Goal: Transaction & Acquisition: Purchase product/service

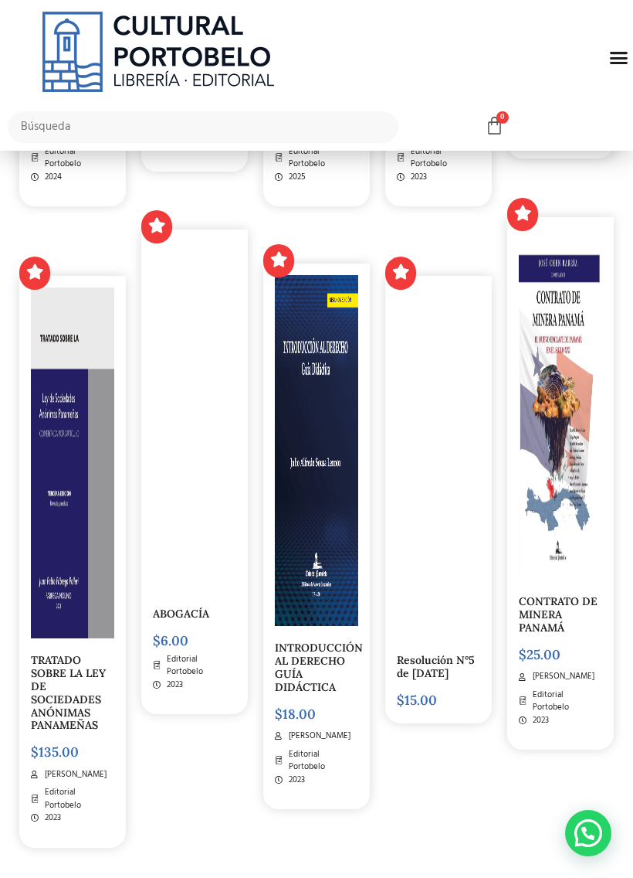
scroll to position [4636, 0]
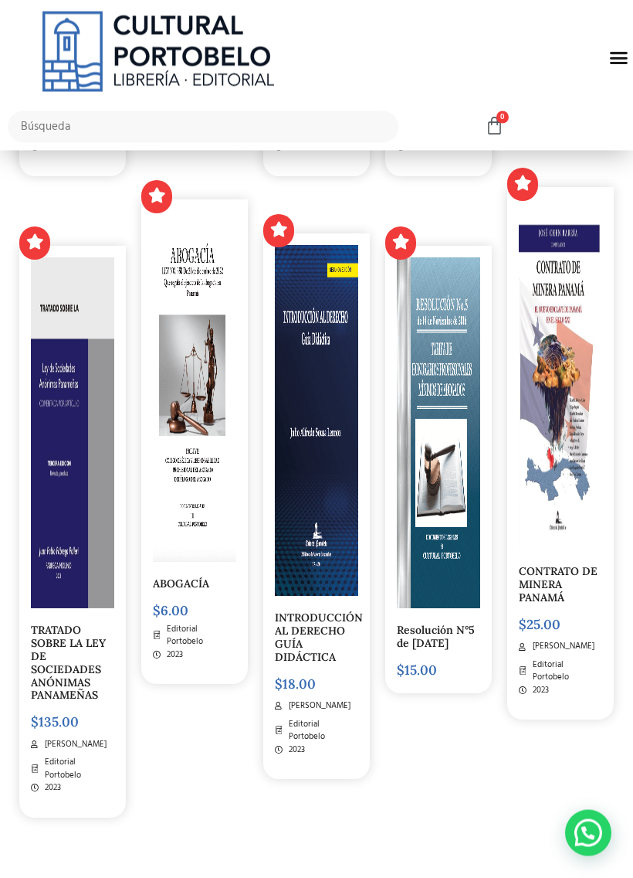
click at [205, 538] on img at bounding box center [194, 387] width 83 height 351
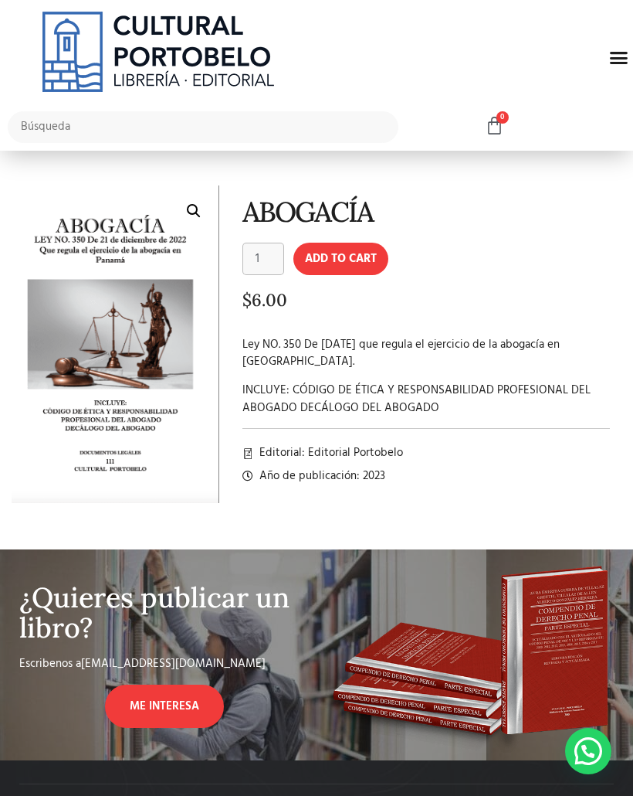
click at [351, 257] on button "Add to cart" at bounding box center [341, 259] width 95 height 32
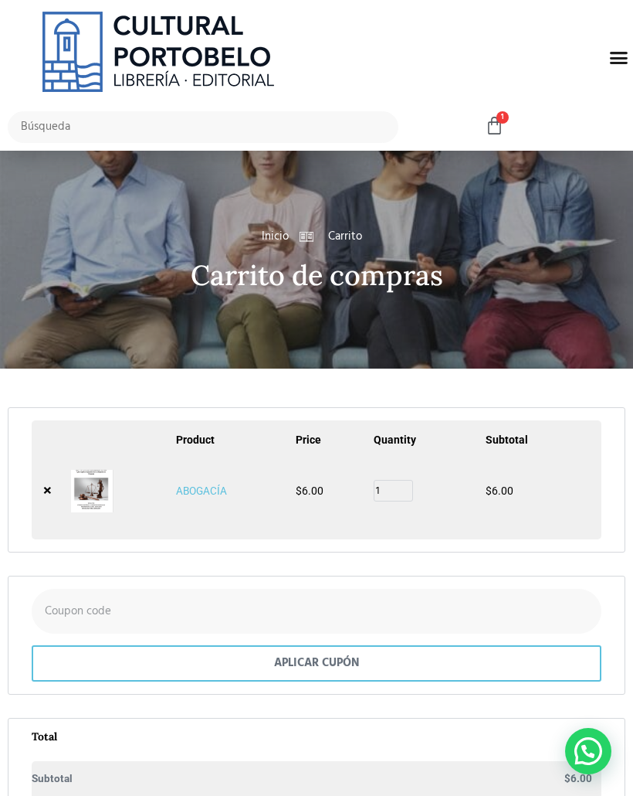
click at [508, 119] on span "1" at bounding box center [503, 117] width 12 height 12
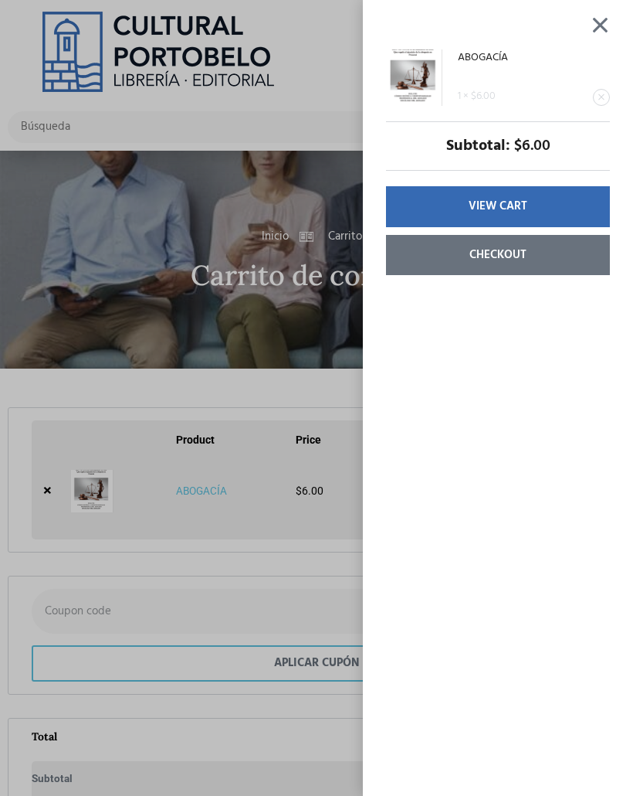
click at [247, 296] on div "ABOGACÍA 1 × $ 6.00 Subtotal: $ 6.00 View cart Checkout" at bounding box center [316, 398] width 633 height 796
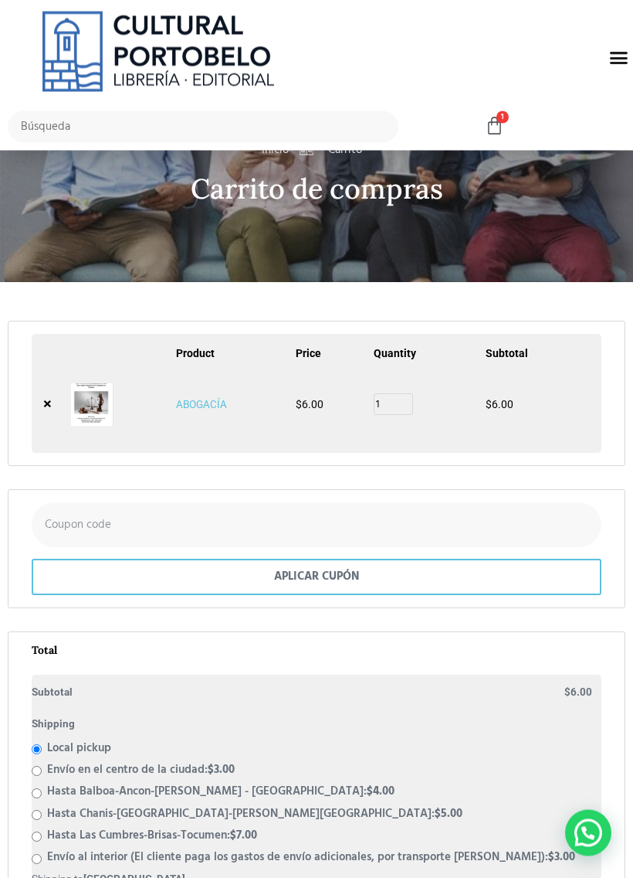
scroll to position [87, 0]
click at [51, 399] on link "×" at bounding box center [47, 403] width 8 height 15
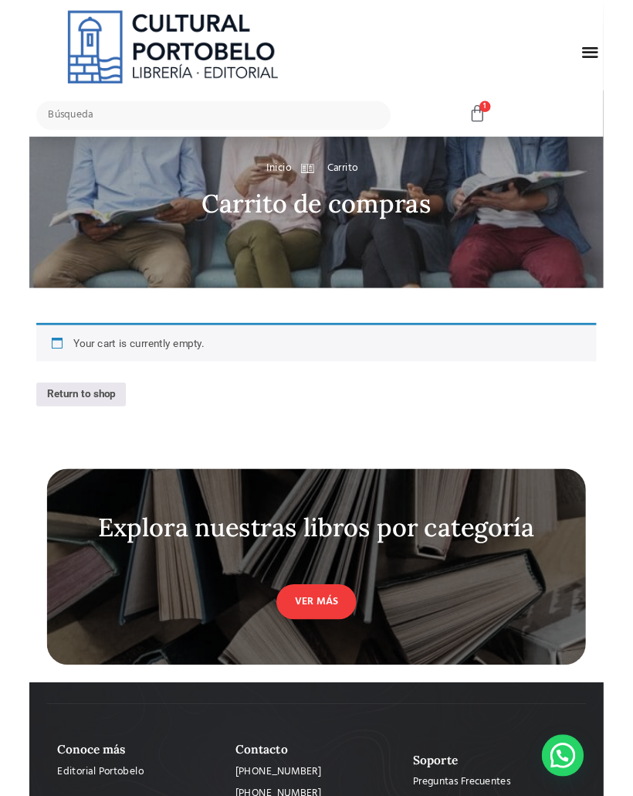
scroll to position [0, 0]
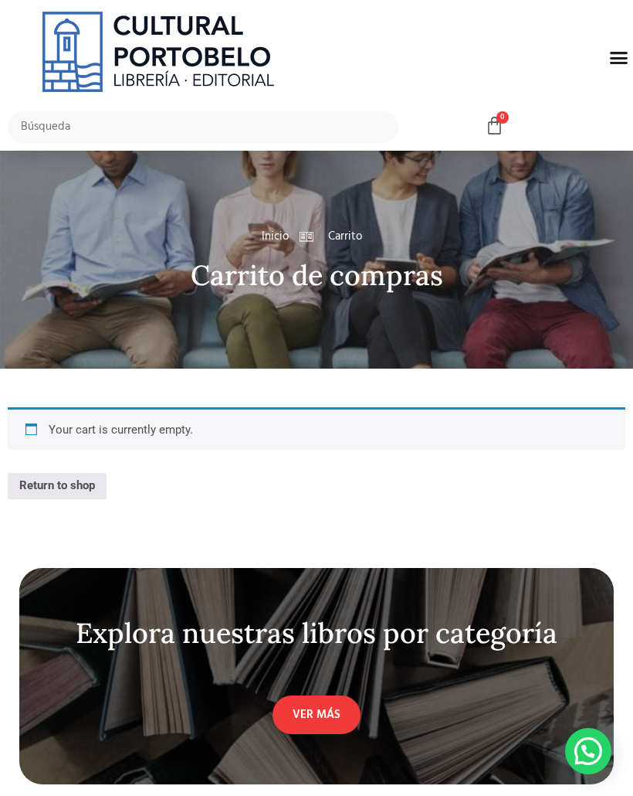
click at [608, 64] on div "Menu" at bounding box center [619, 57] width 29 height 29
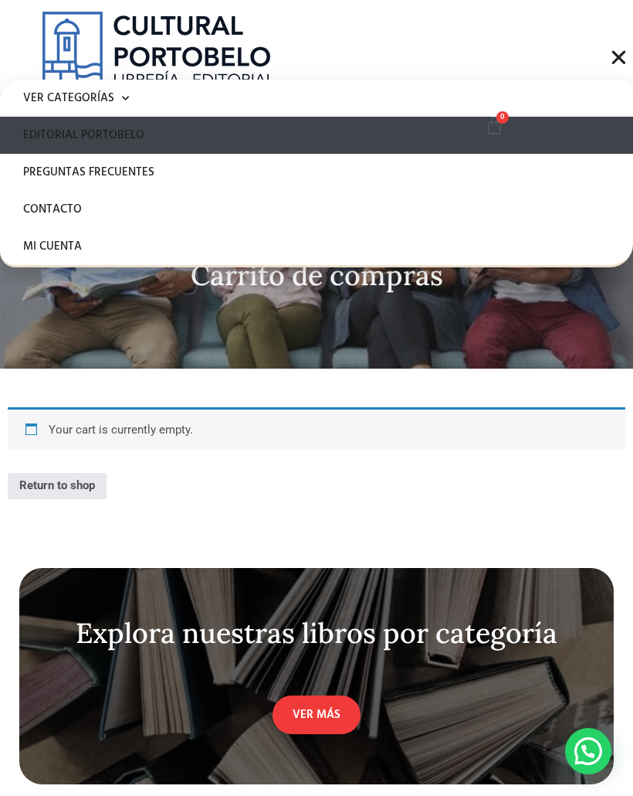
click at [132, 137] on link "Editorial Portobelo" at bounding box center [316, 135] width 633 height 37
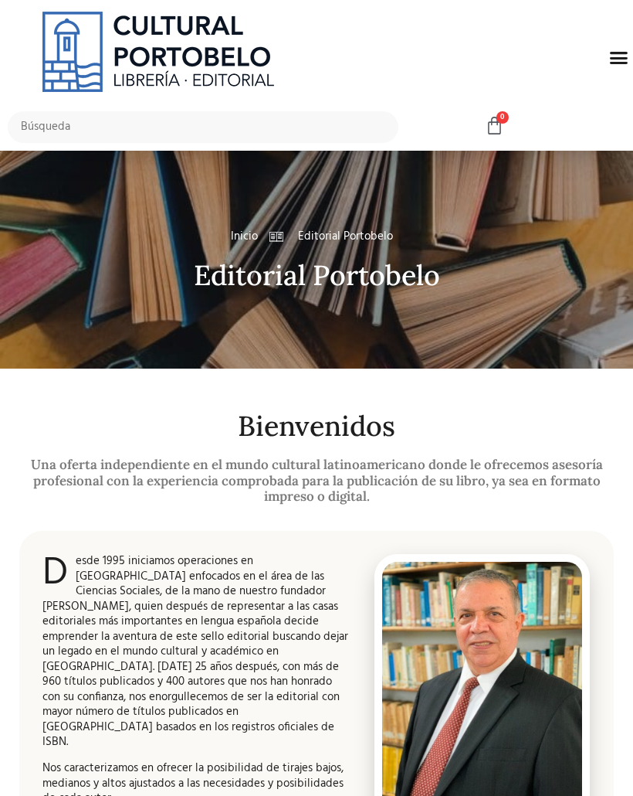
click at [621, 71] on div "Menu" at bounding box center [619, 57] width 29 height 29
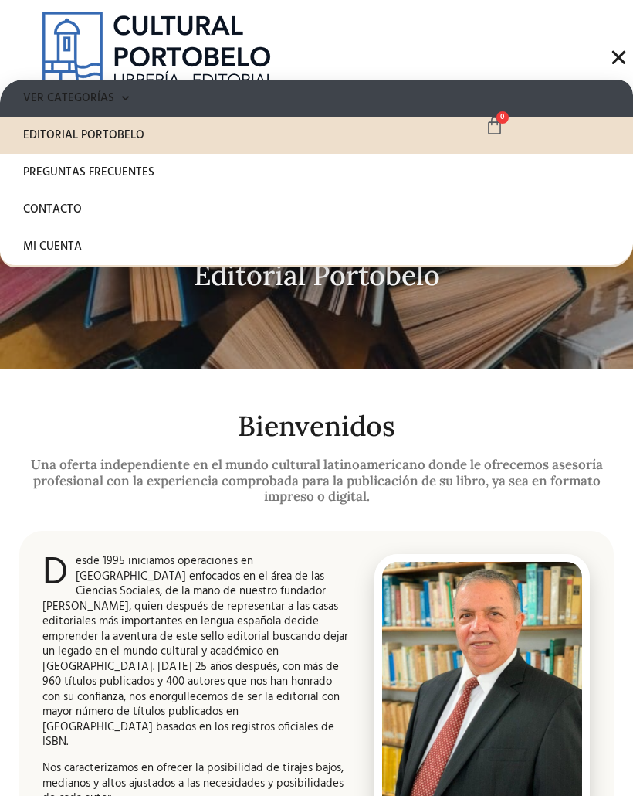
click at [138, 107] on link "Ver Categorías" at bounding box center [316, 98] width 633 height 37
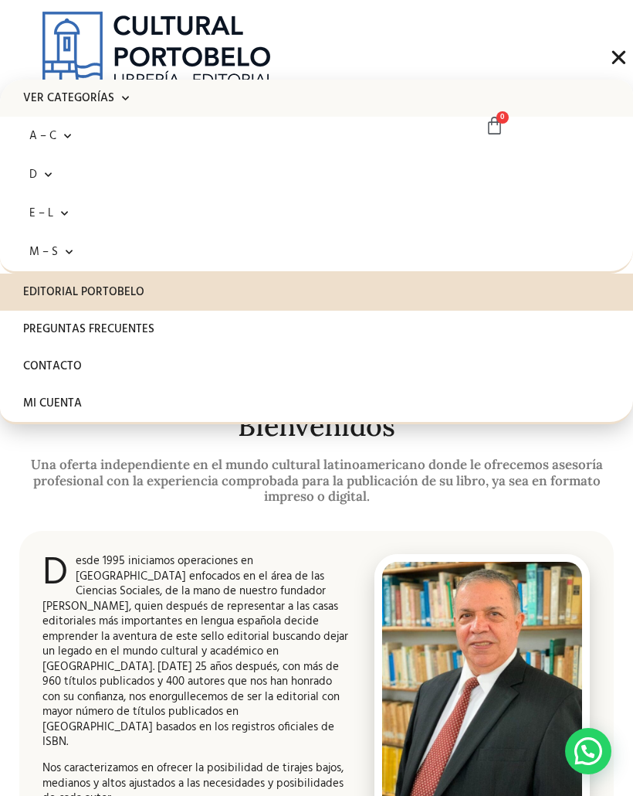
click at [90, 104] on link "Ver Categorías" at bounding box center [316, 98] width 633 height 37
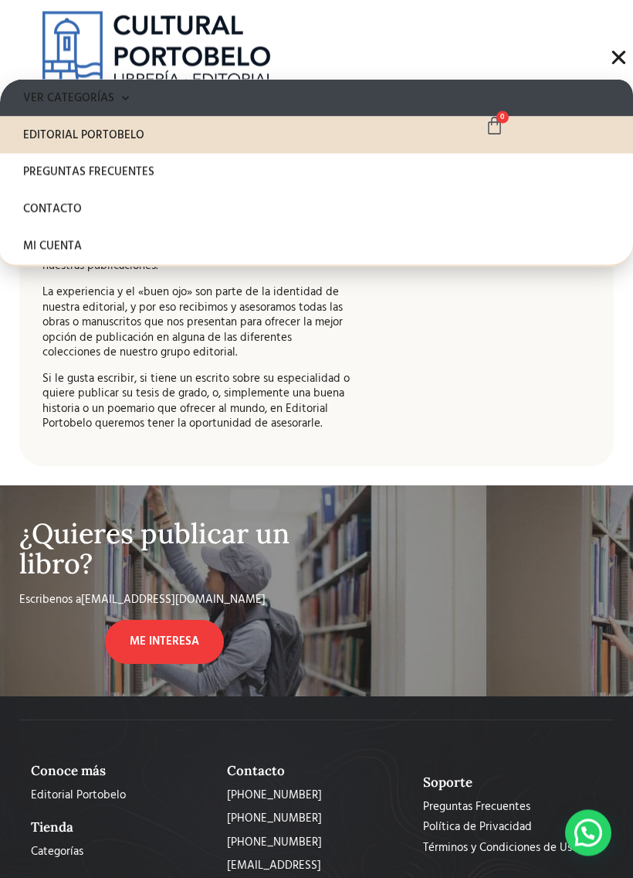
scroll to position [803, 0]
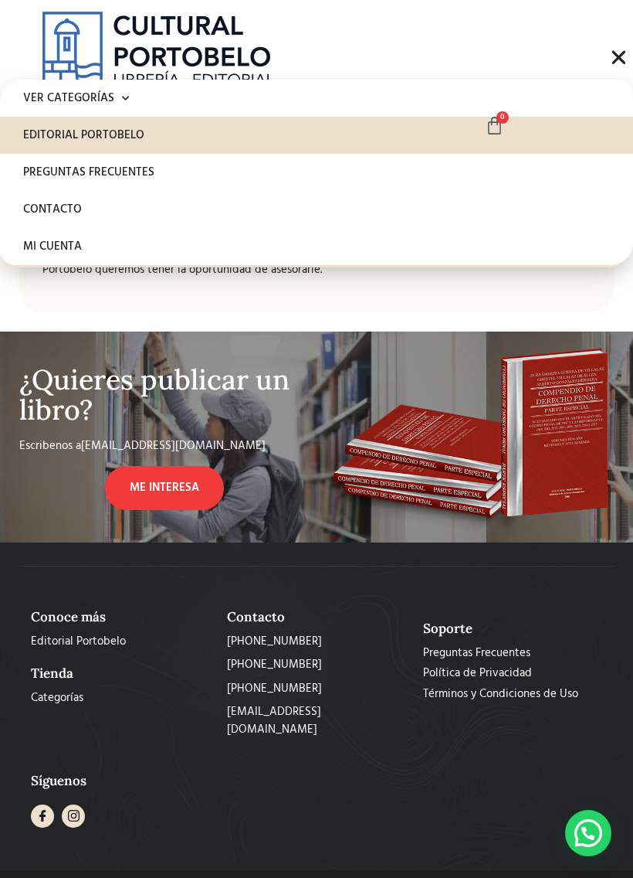
click at [166, 479] on span "ME INTERESA" at bounding box center [165, 488] width 70 height 18
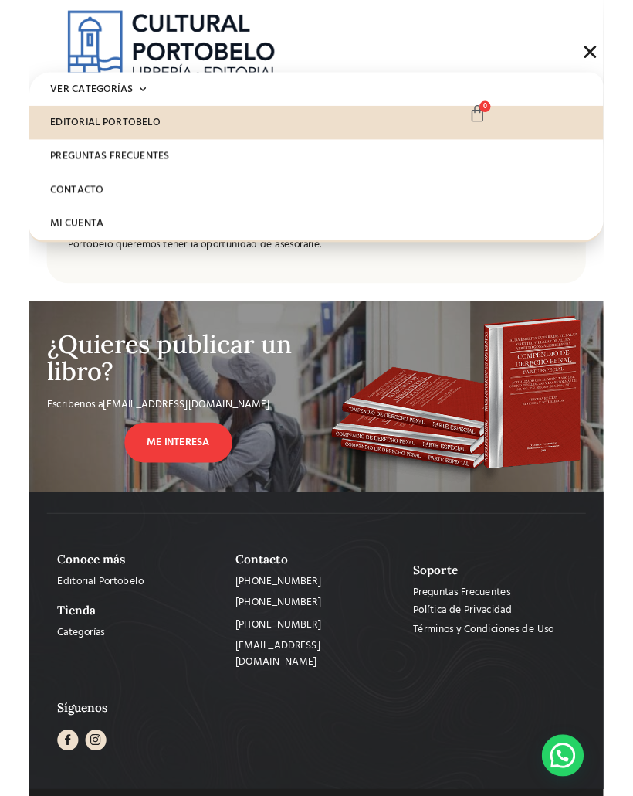
scroll to position [813, 0]
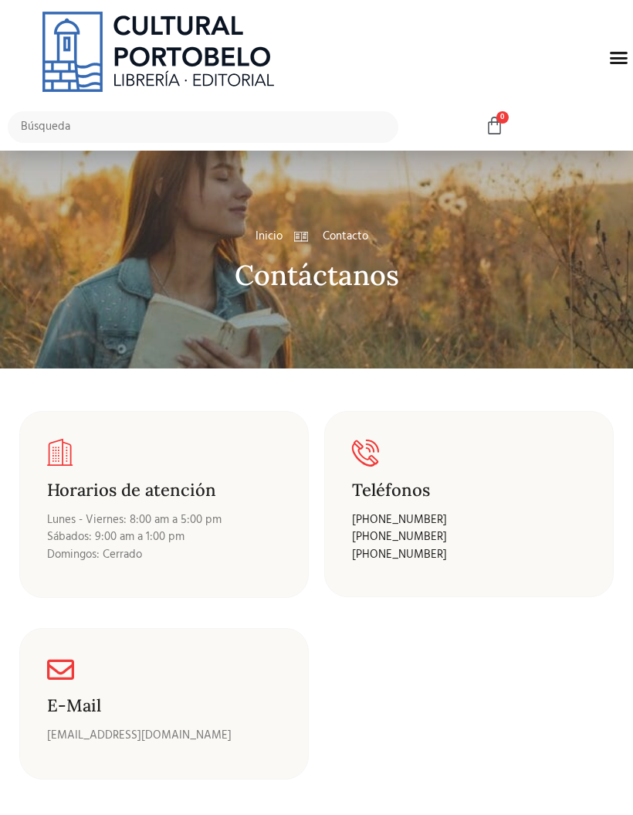
click at [624, 46] on div "Menu" at bounding box center [619, 57] width 29 height 29
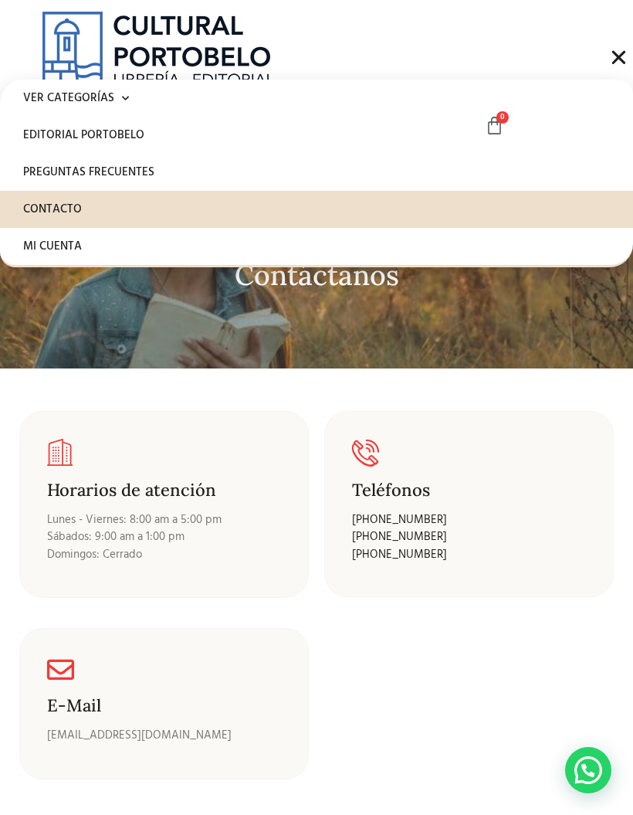
click at [121, 387] on section "Horarios de atención Lunes - Viernes: 8:00 am a 5:00 pm [PERSON_NAME]: 9:00 am …" at bounding box center [316, 583] width 633 height 430
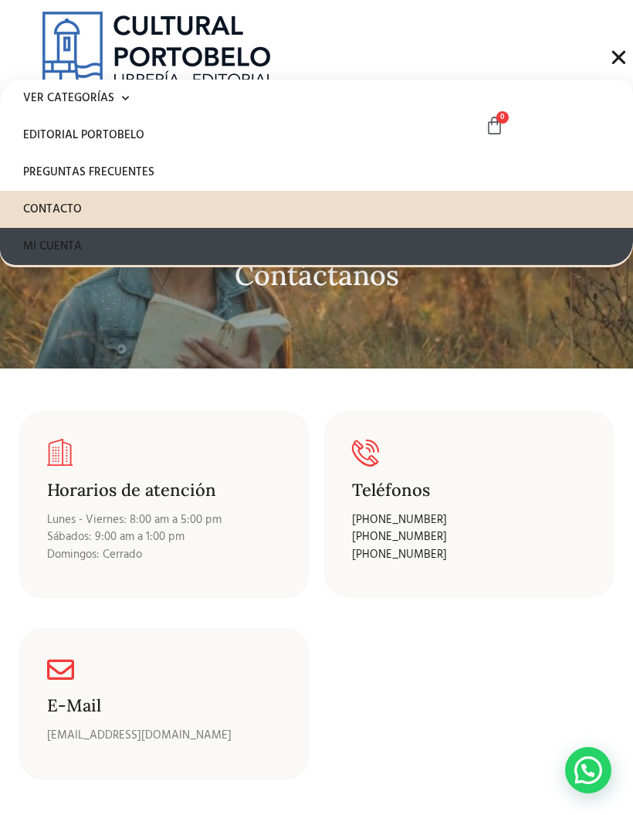
click at [90, 246] on link "Mi cuenta" at bounding box center [316, 246] width 633 height 37
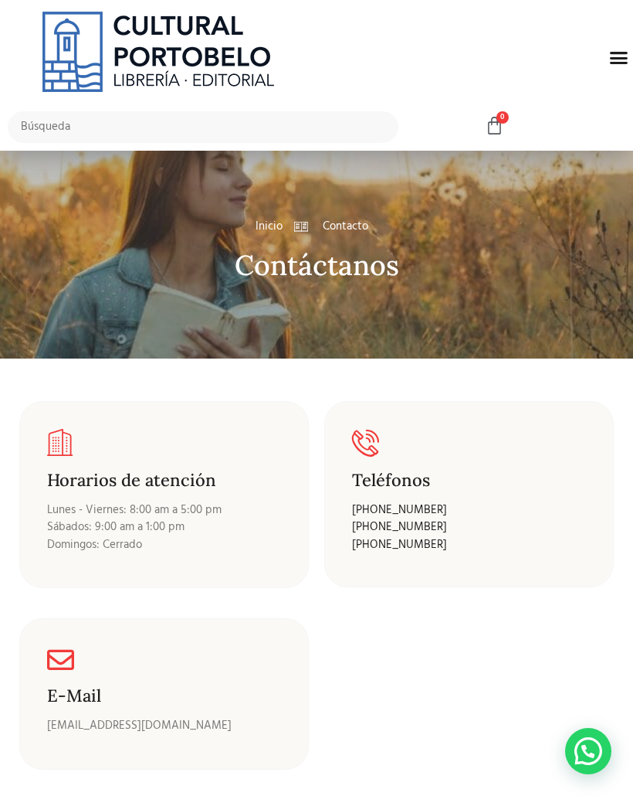
scroll to position [37, 0]
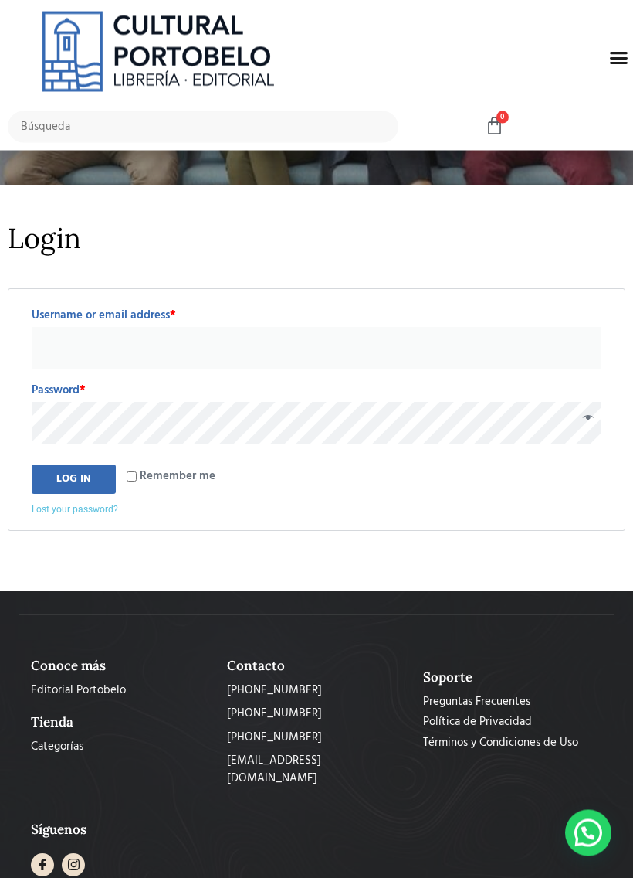
scroll to position [275, 0]
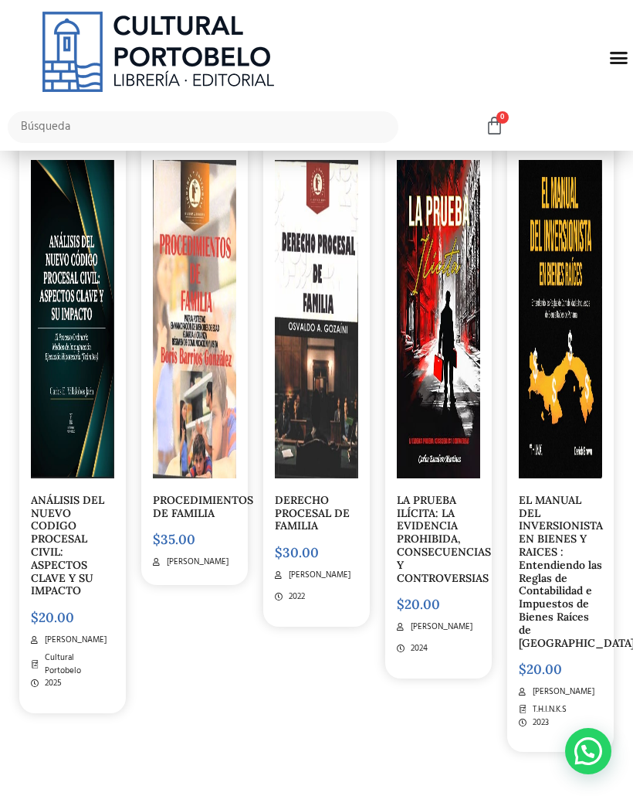
scroll to position [5501, 0]
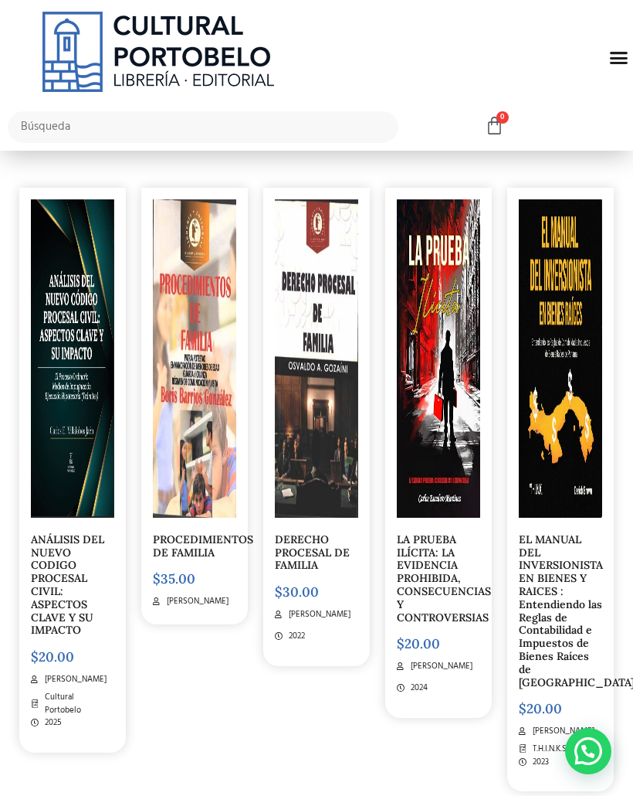
click at [51, 586] on link "ANÁLISIS DEL NUEVO CODIGO PROCESAL CIVIL: ASPECTOS CLAVE Y SU IMPACTO" at bounding box center [67, 584] width 73 height 105
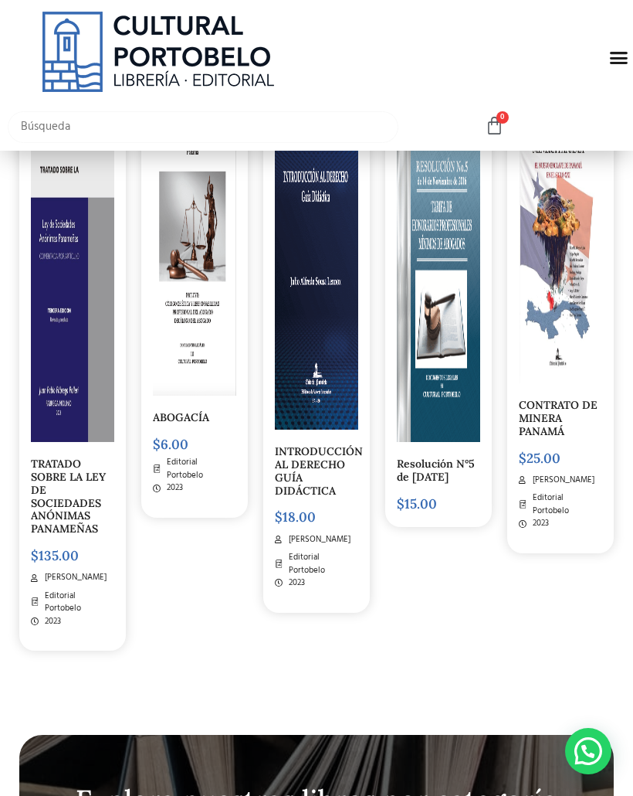
click at [336, 117] on input "text" at bounding box center [203, 127] width 391 height 32
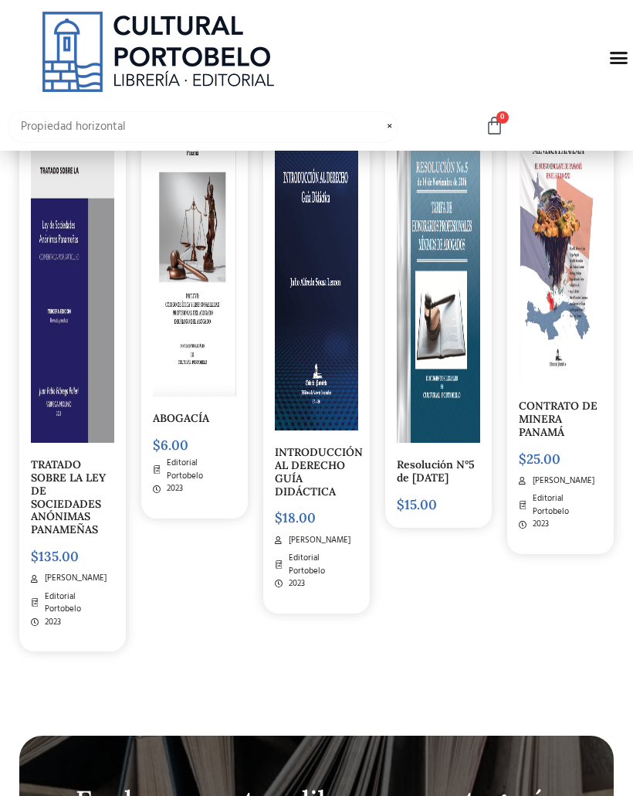
type input "Propiedad horizontal"
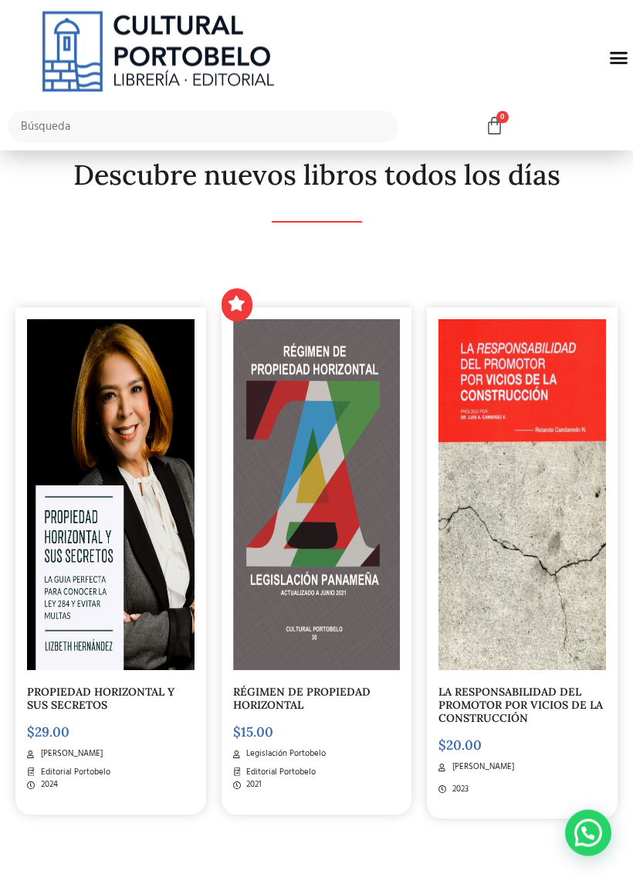
scroll to position [144, 0]
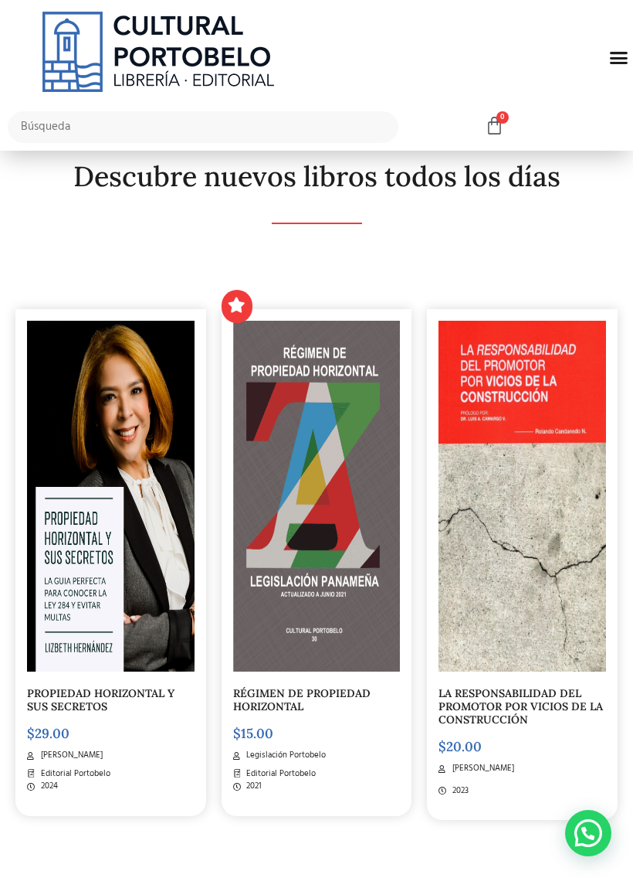
click at [318, 649] on img at bounding box center [317, 496] width 168 height 351
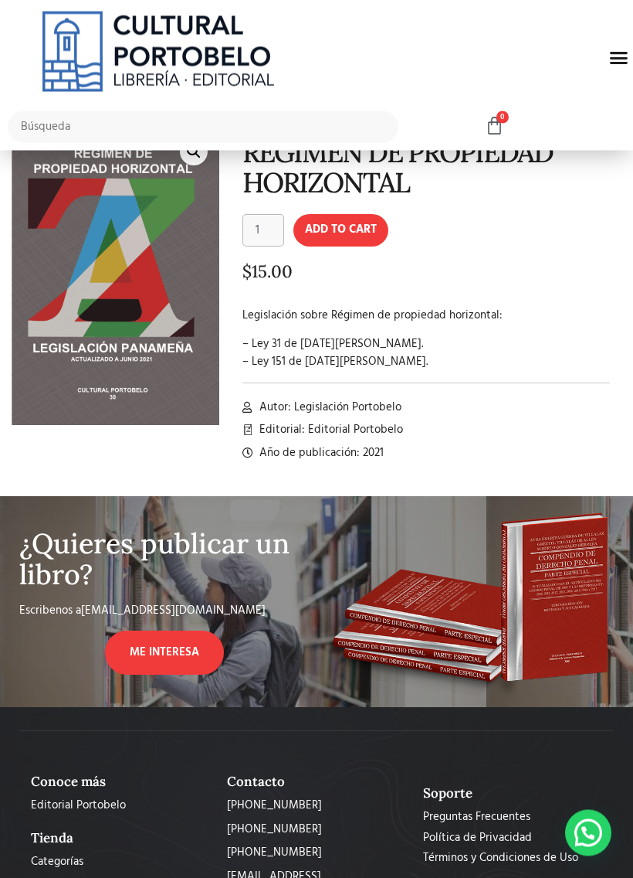
scroll to position [59, 0]
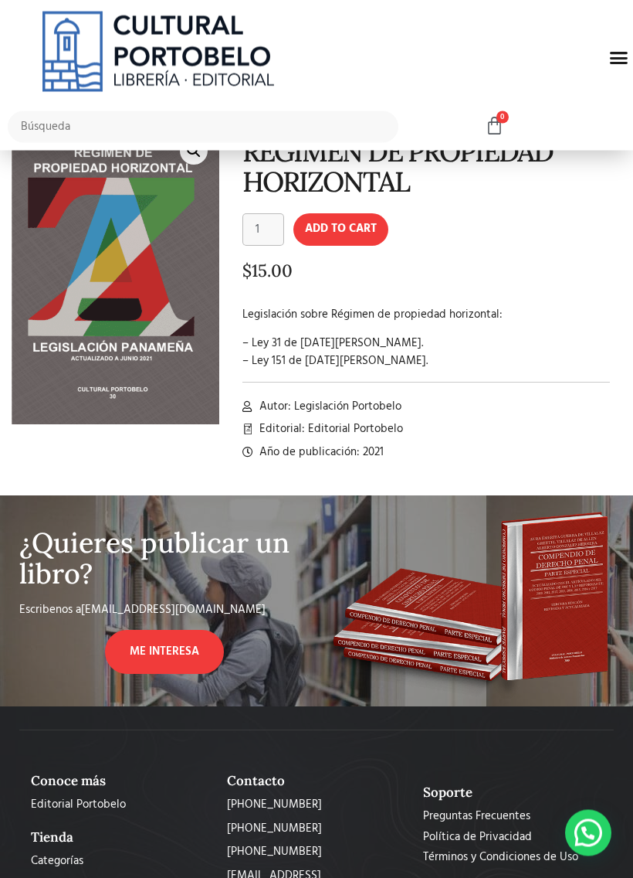
click at [355, 210] on div "RÉGIMEN DE PROPIEDAD HORIZONTAL RÉGIMEN DE PROPIEDAD HORIZONTAL quantity 1 Add …" at bounding box center [420, 300] width 402 height 348
click at [362, 233] on button "Add to cart" at bounding box center [341, 230] width 95 height 32
